Goal: Task Accomplishment & Management: Manage account settings

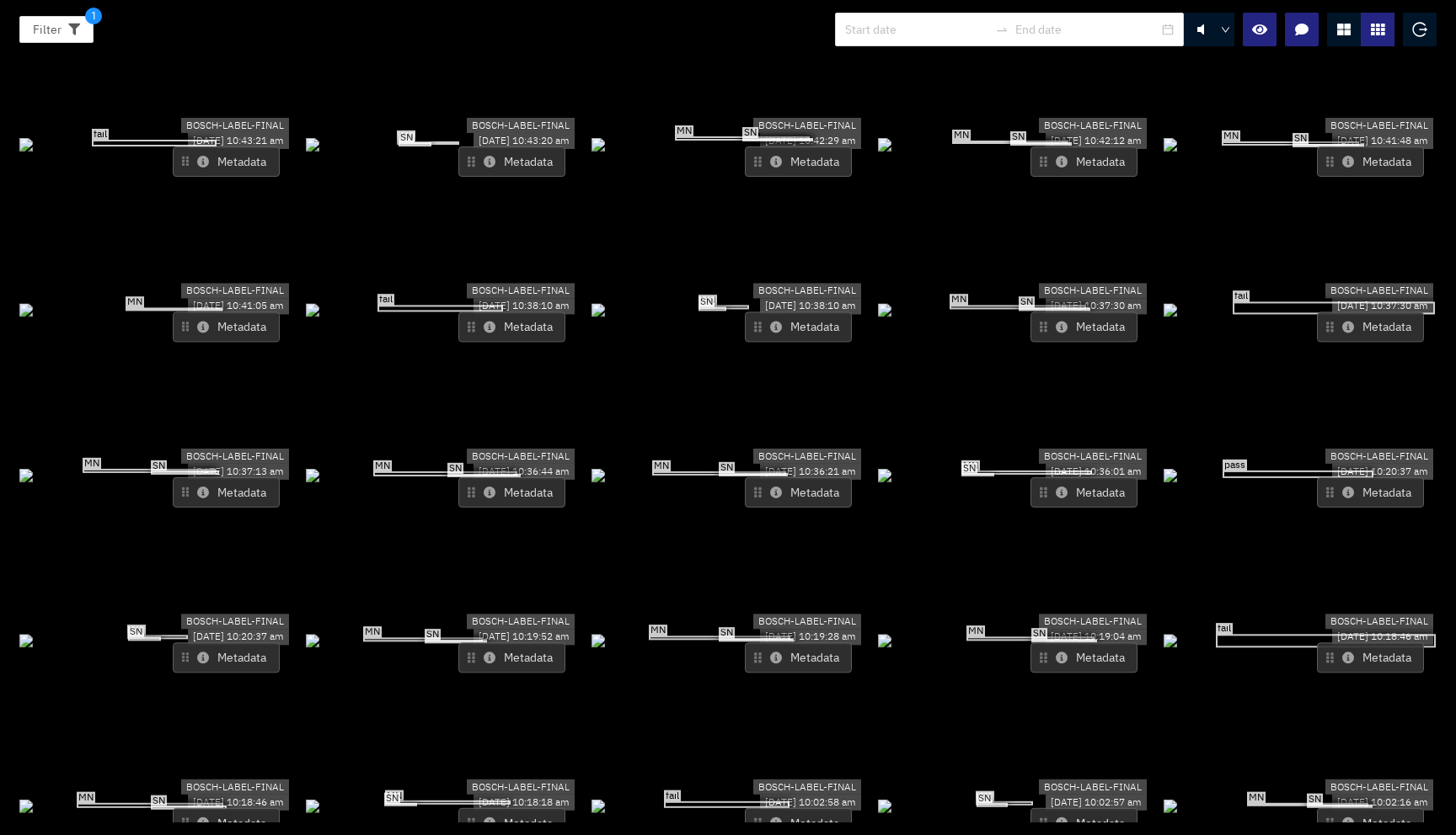
click at [1360, 24] on div at bounding box center [1377, 29] width 33 height 33
click at [1345, 41] on div at bounding box center [1343, 29] width 33 height 33
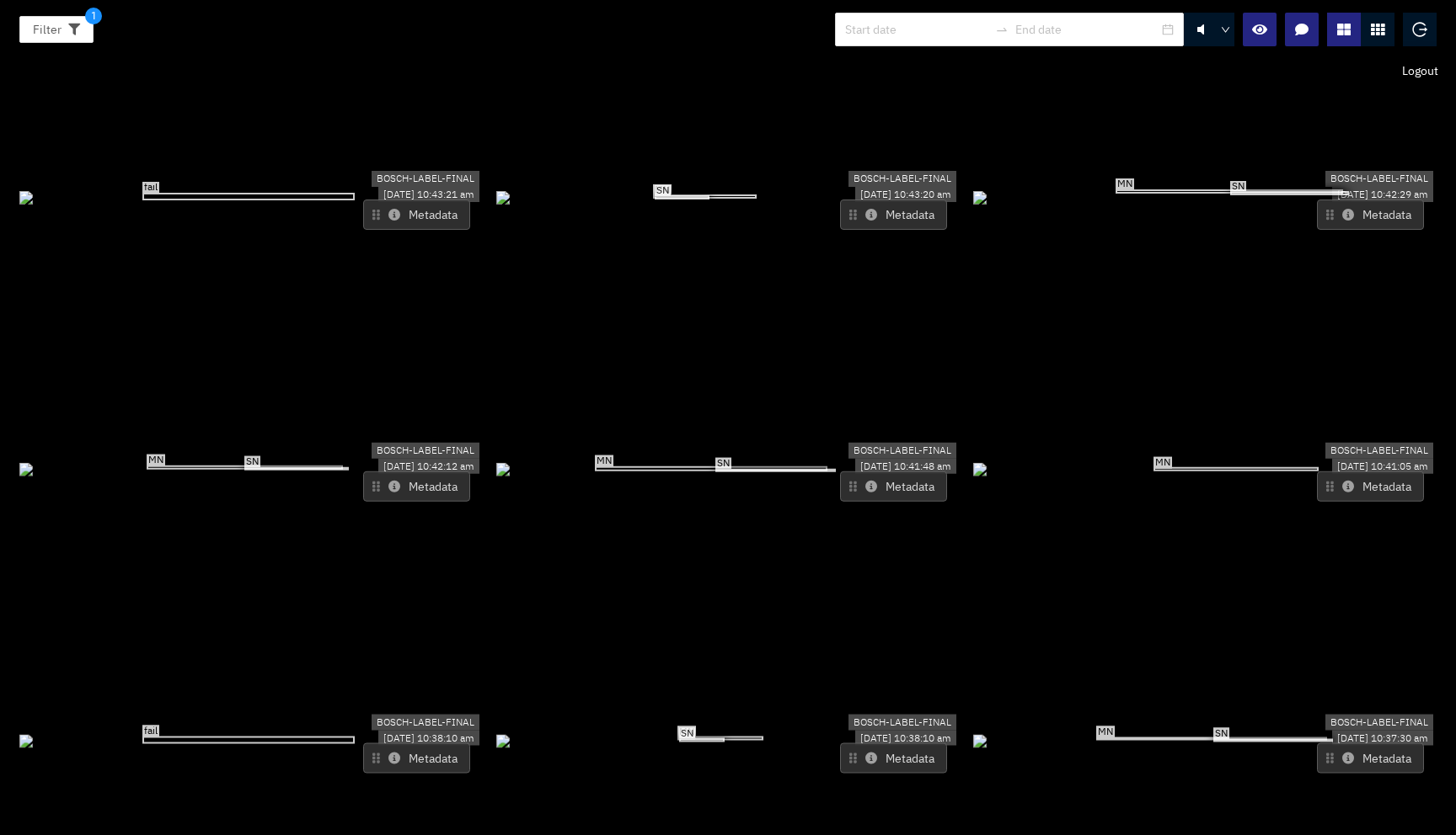
click at [1425, 14] on div at bounding box center [1419, 29] width 33 height 33
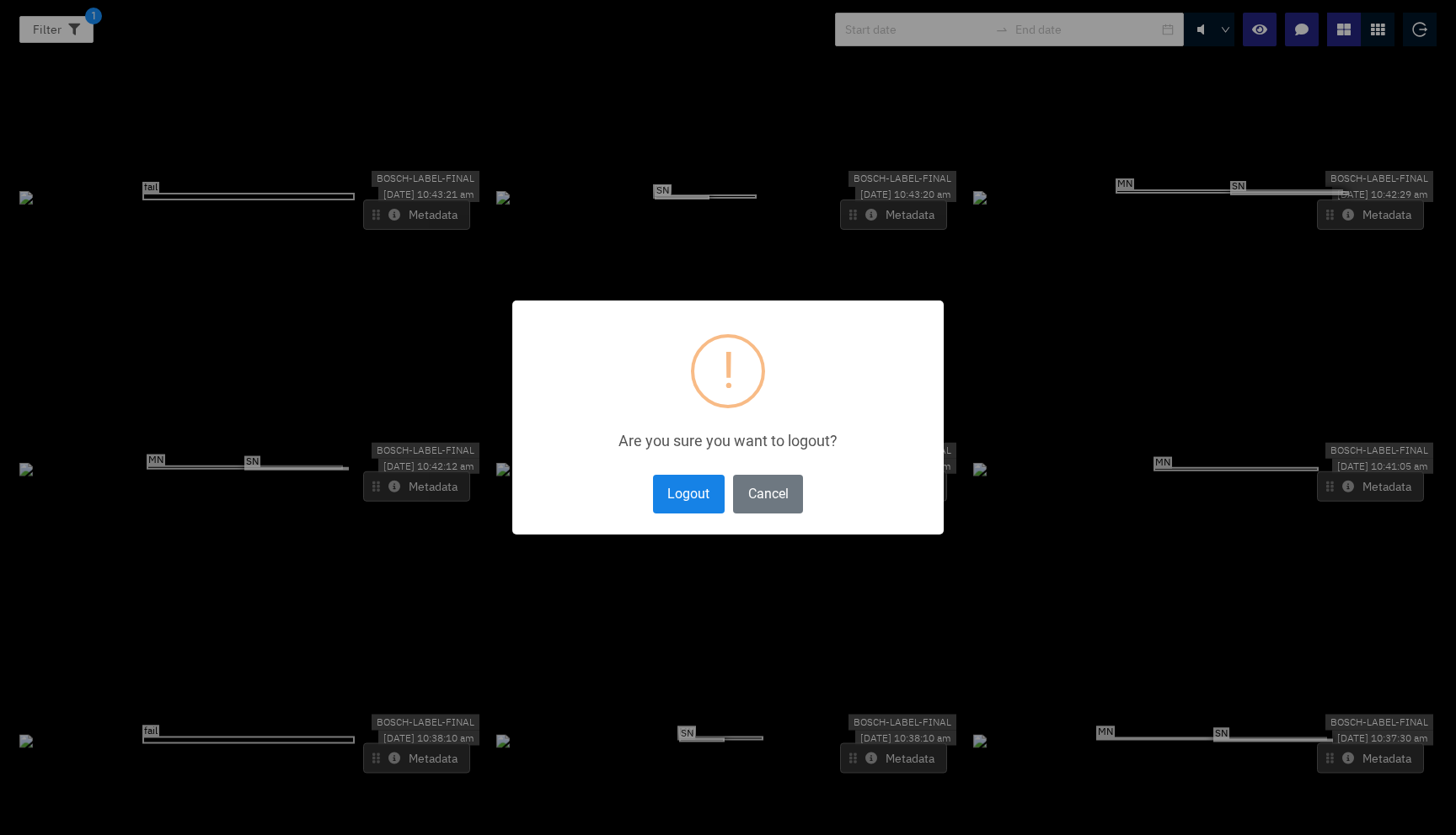
click at [686, 490] on button "Logout" at bounding box center [688, 494] width 71 height 38
